Goal: Check status: Check status

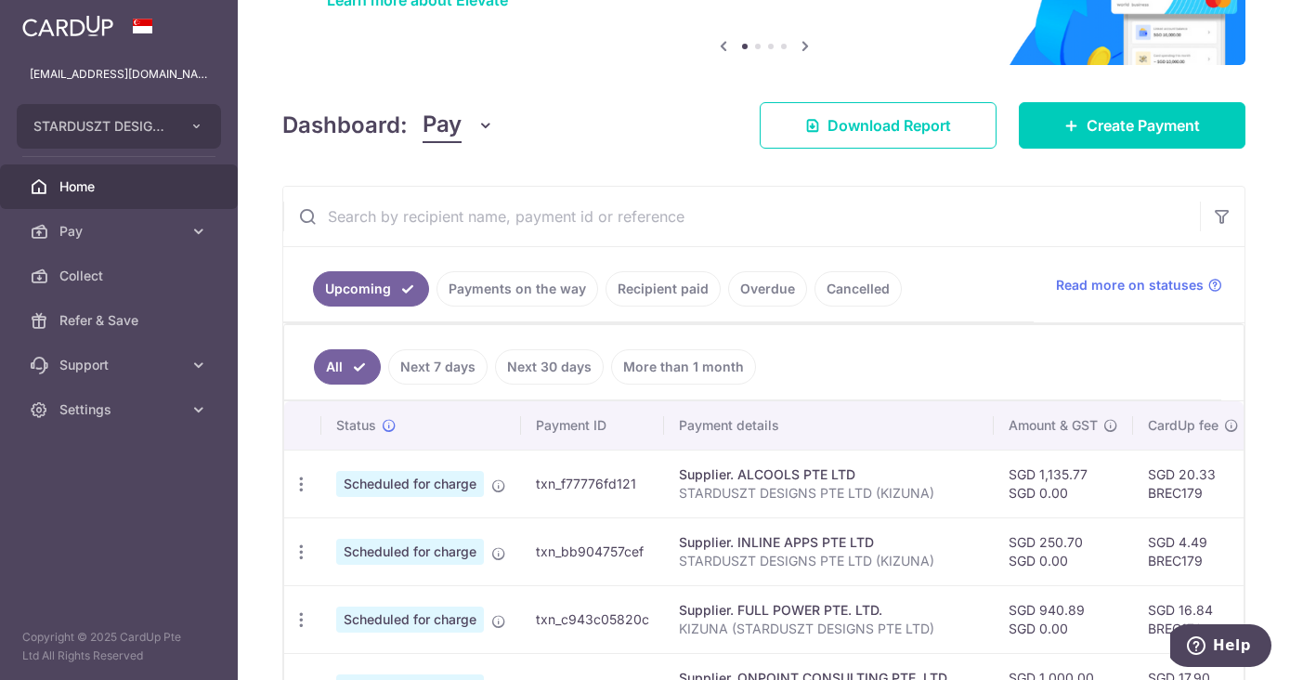
scroll to position [129, 0]
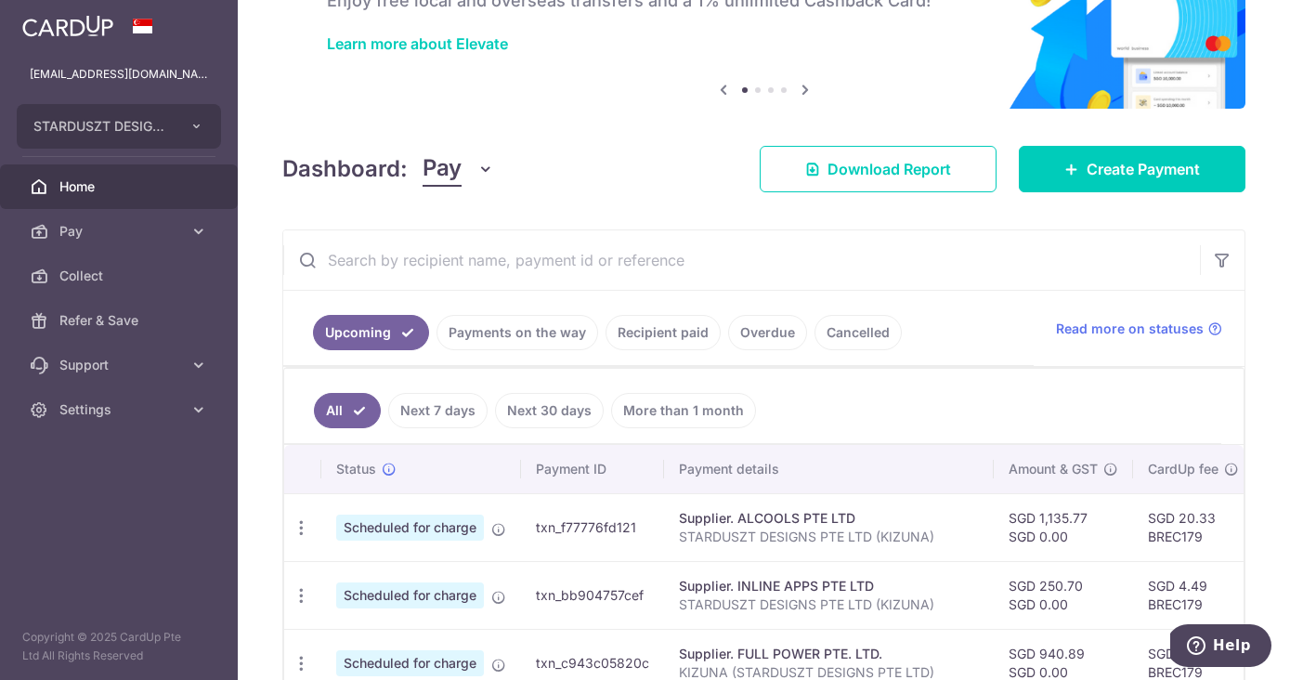
click at [533, 337] on link "Payments on the way" at bounding box center [517, 332] width 162 height 35
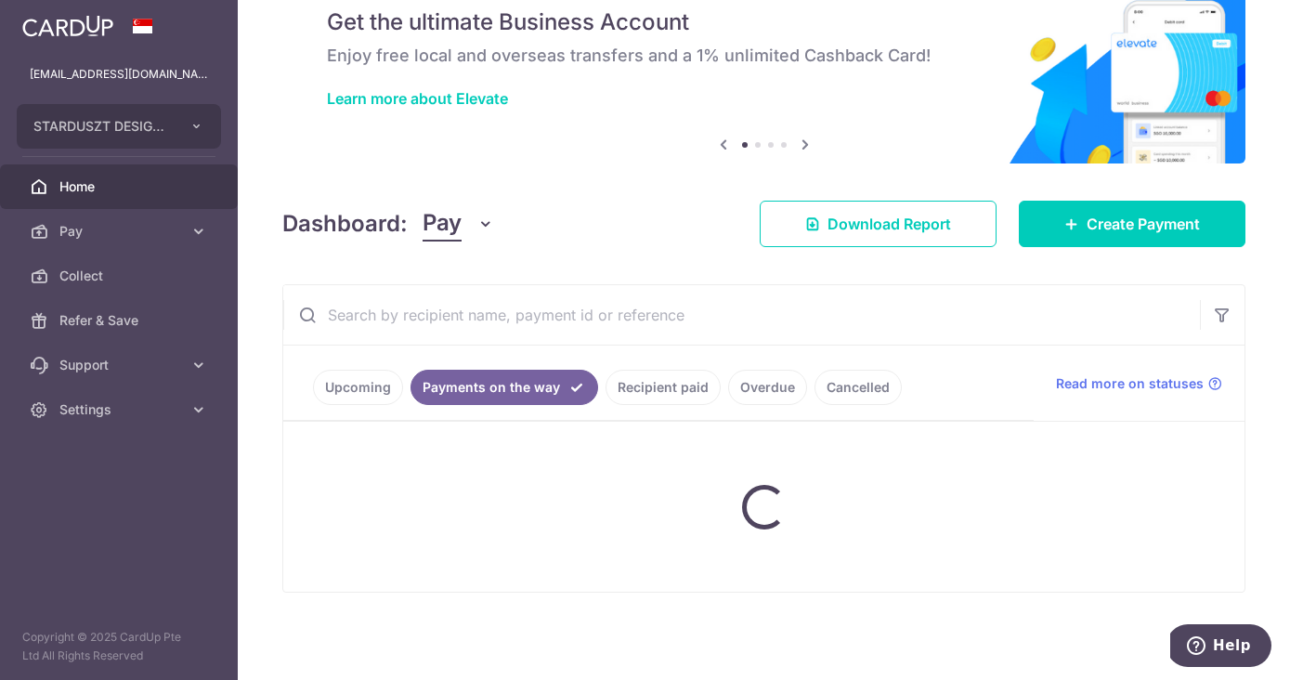
click at [533, 337] on input "text" at bounding box center [741, 314] width 916 height 59
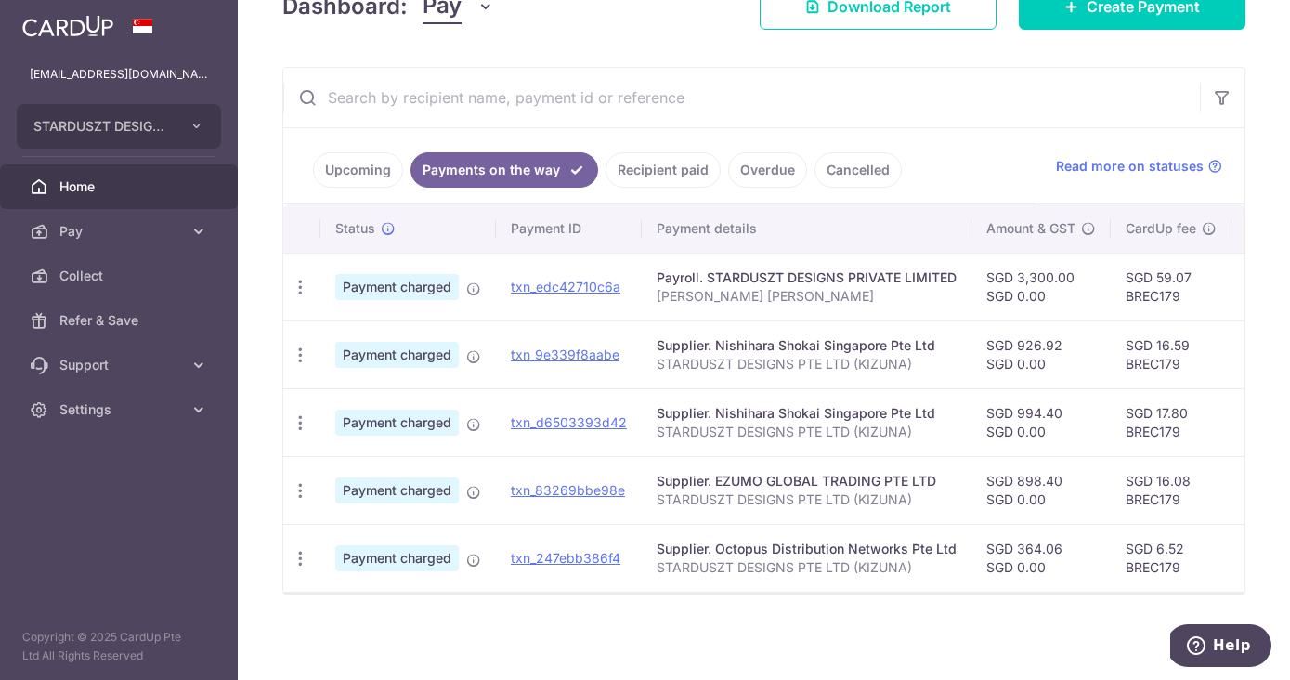
scroll to position [304, 0]
click at [671, 157] on link "Recipient paid" at bounding box center [662, 167] width 115 height 35
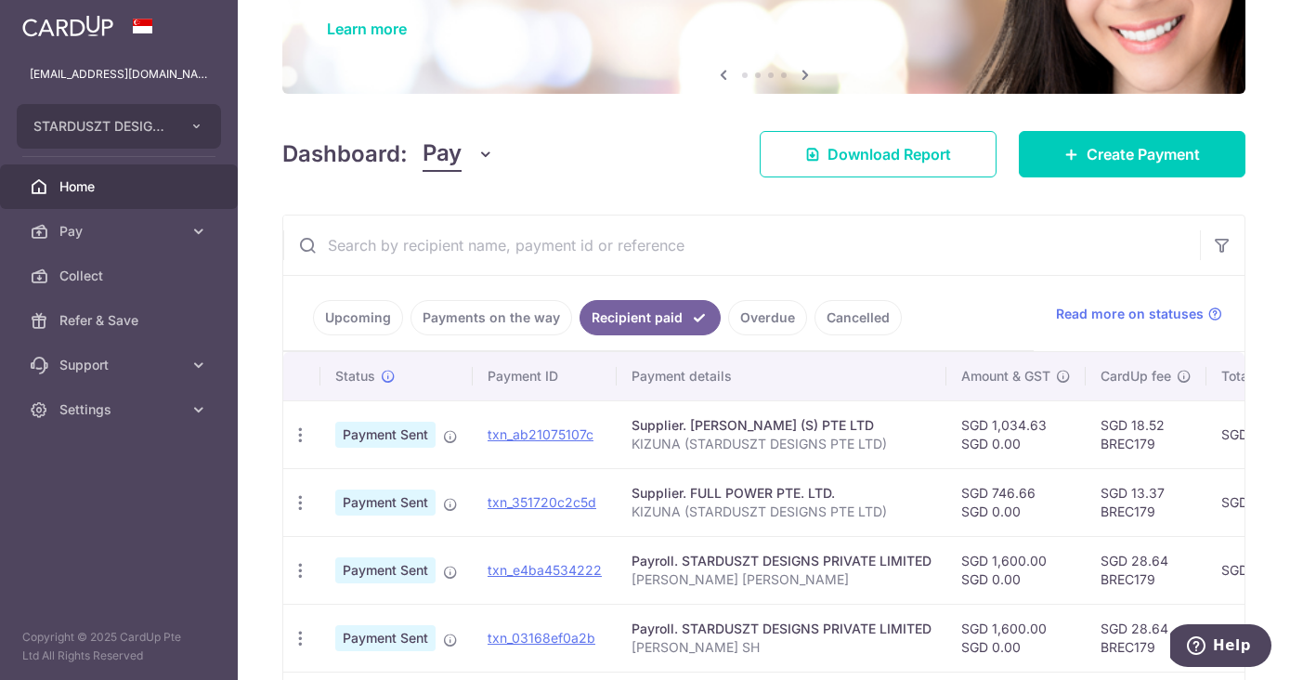
scroll to position [0, 0]
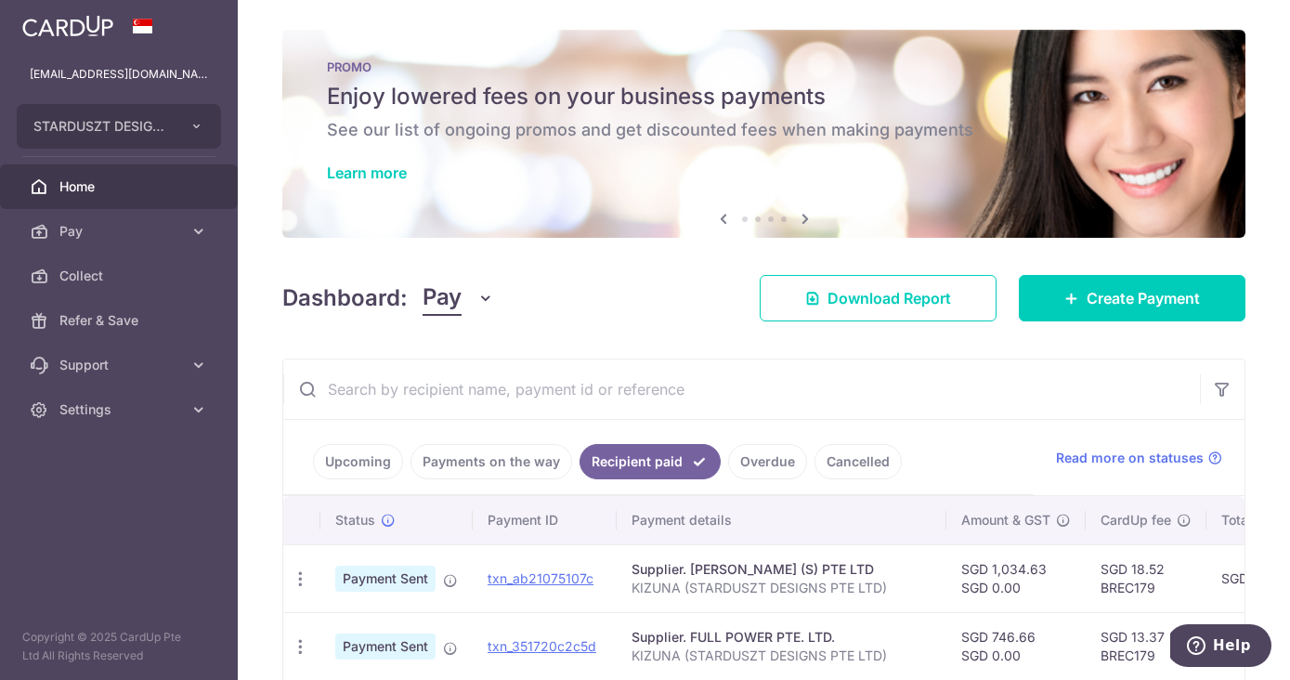
click at [526, 450] on link "Payments on the way" at bounding box center [491, 461] width 162 height 35
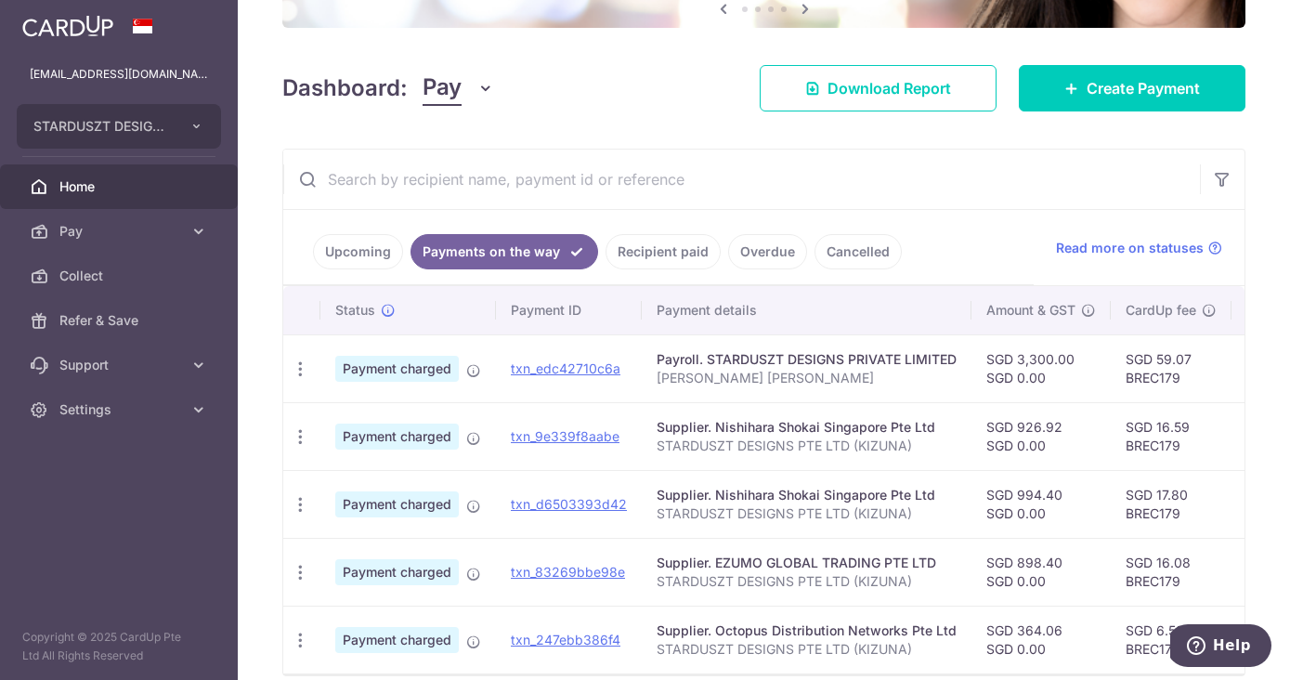
scroll to position [266, 0]
